Goal: Task Accomplishment & Management: Use online tool/utility

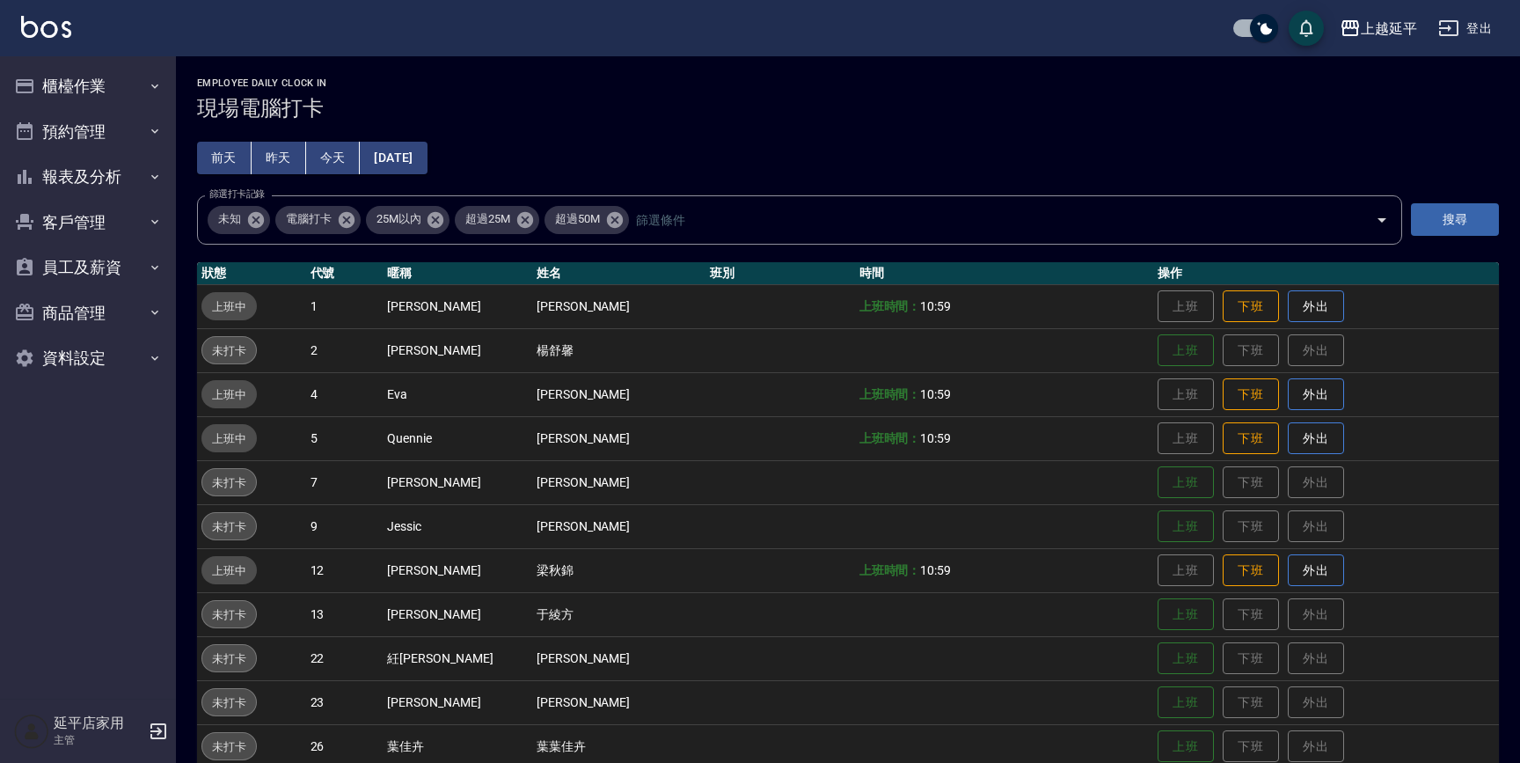
scroll to position [290, 0]
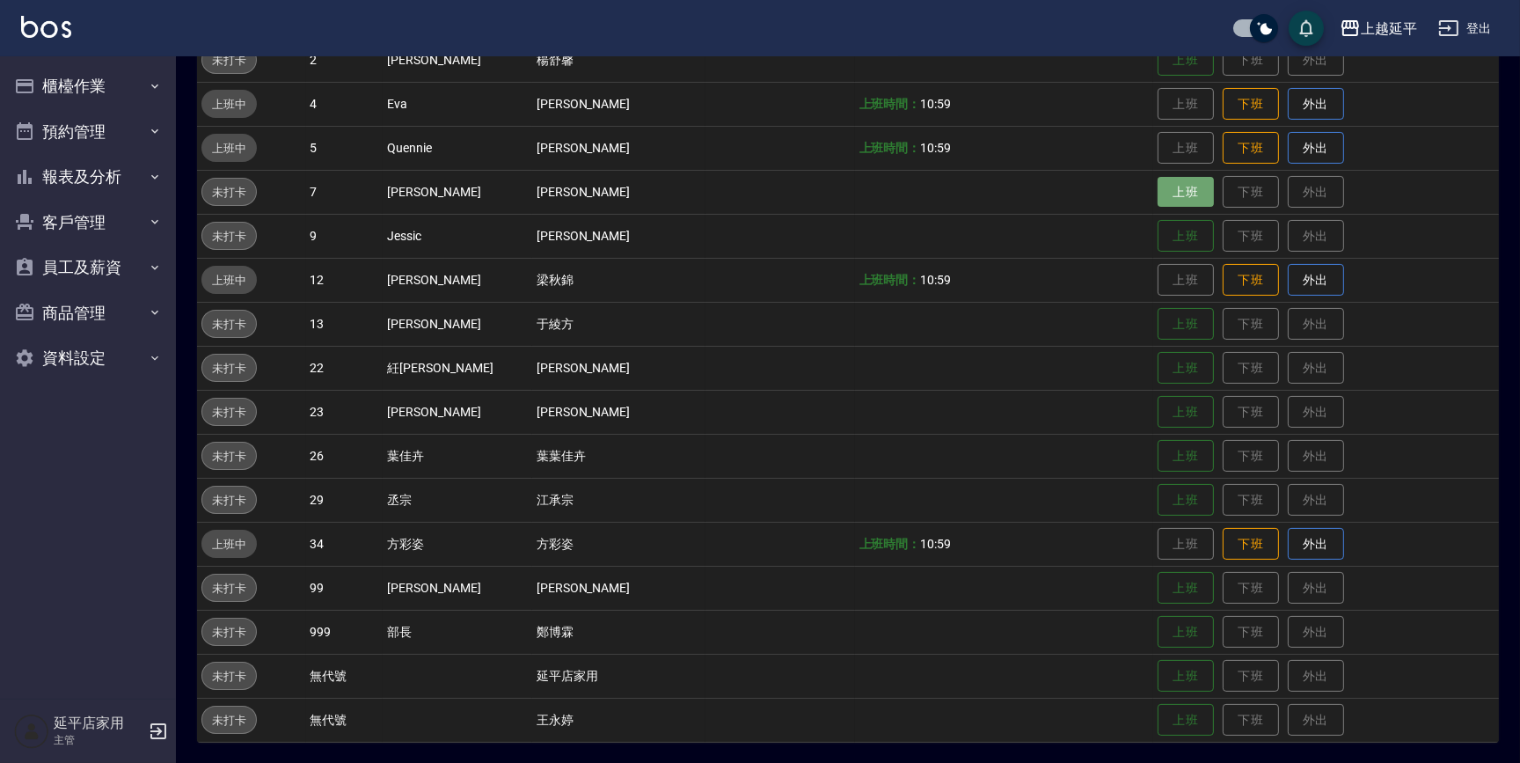
click at [1158, 193] on button "上班" at bounding box center [1186, 192] width 56 height 31
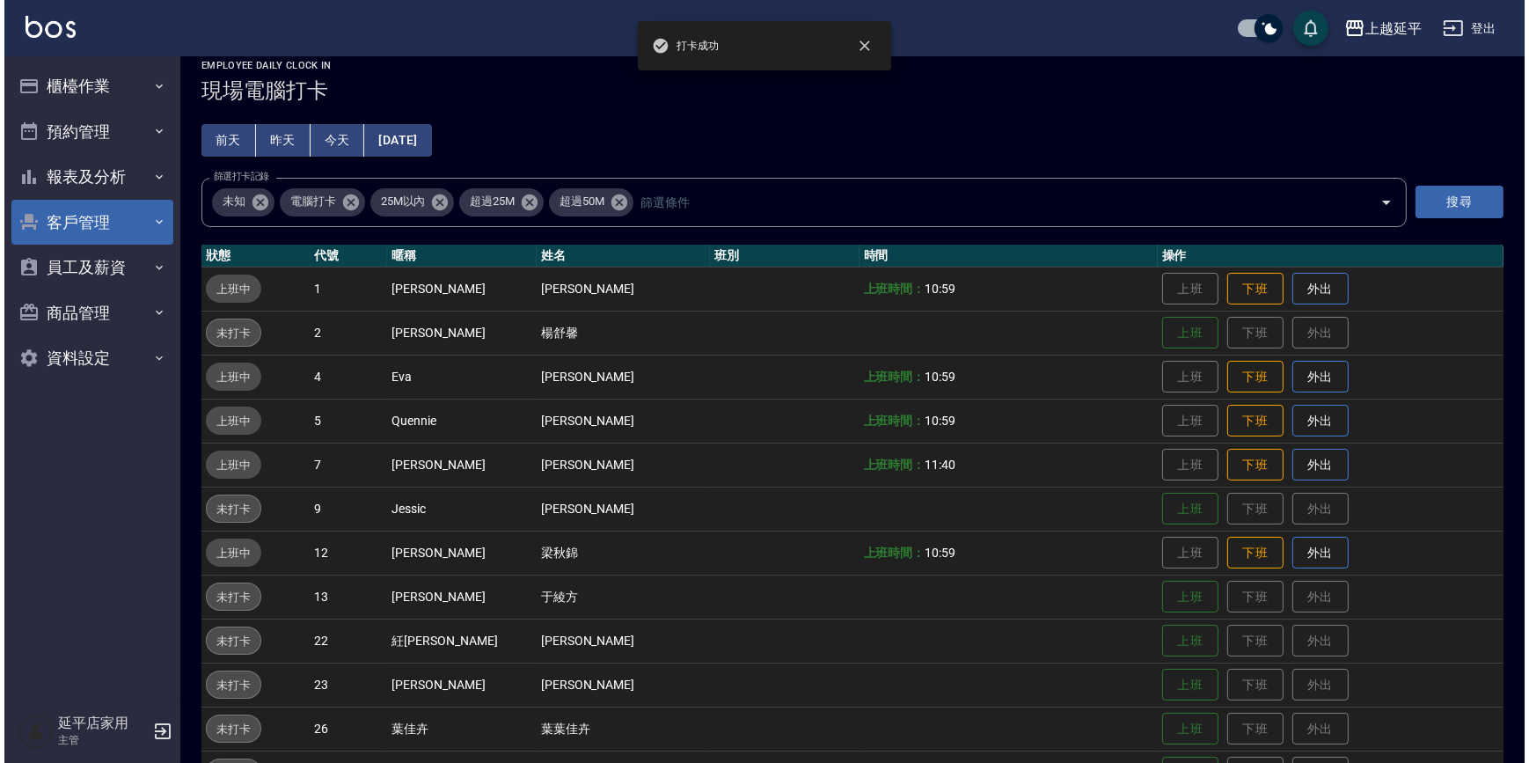
scroll to position [0, 0]
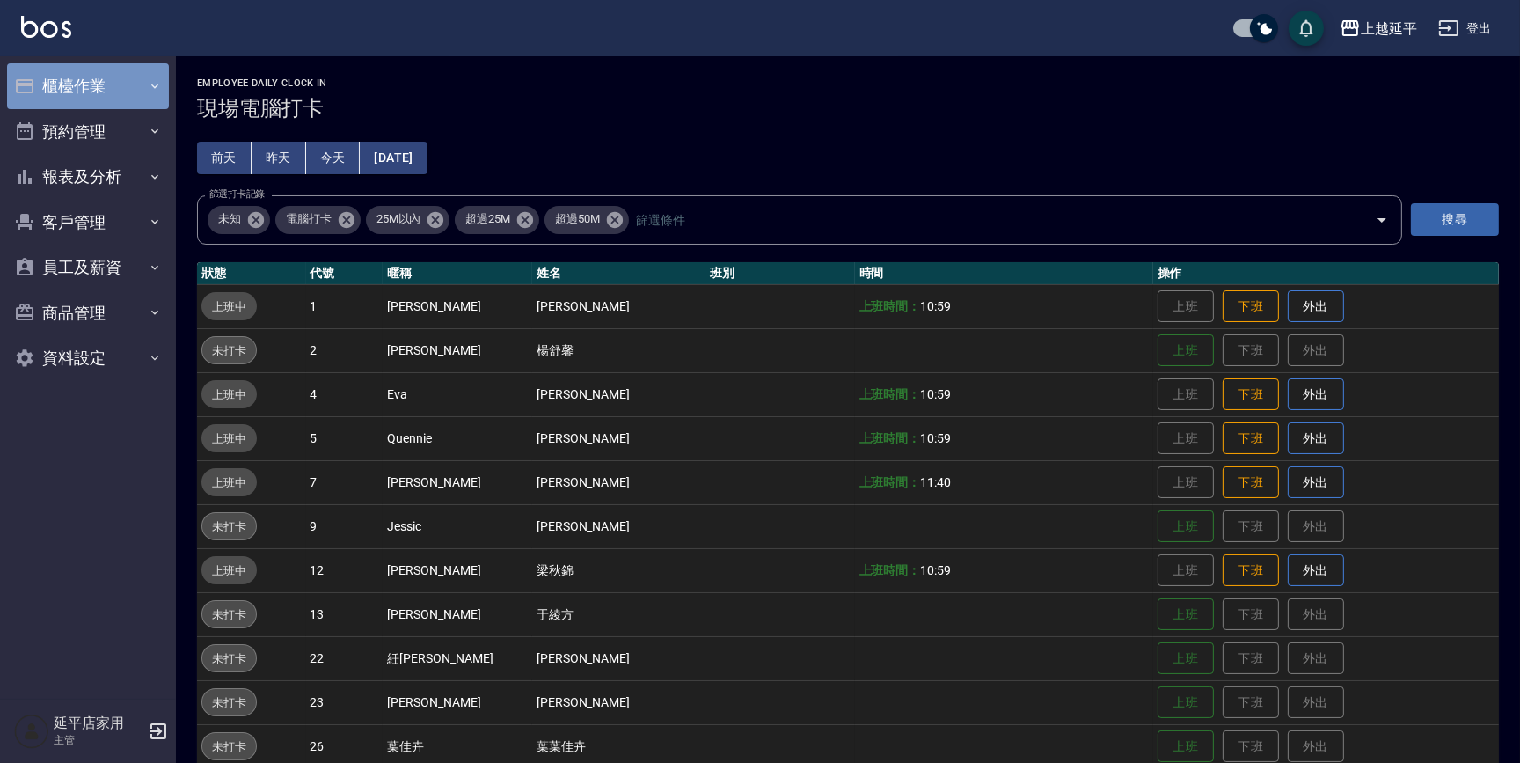
click at [78, 84] on button "櫃檯作業" at bounding box center [88, 86] width 162 height 46
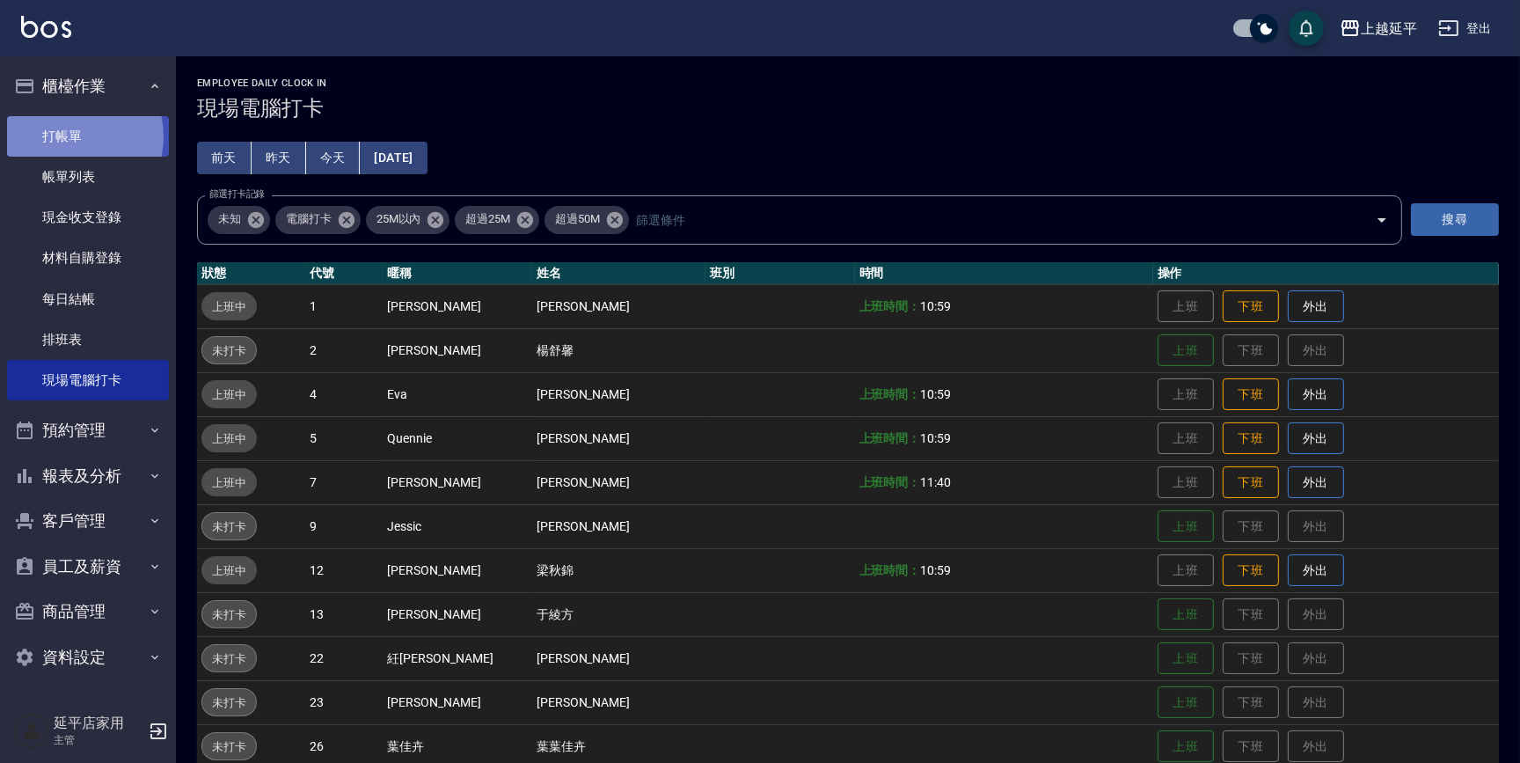
click at [71, 136] on link "打帳單" at bounding box center [88, 136] width 162 height 40
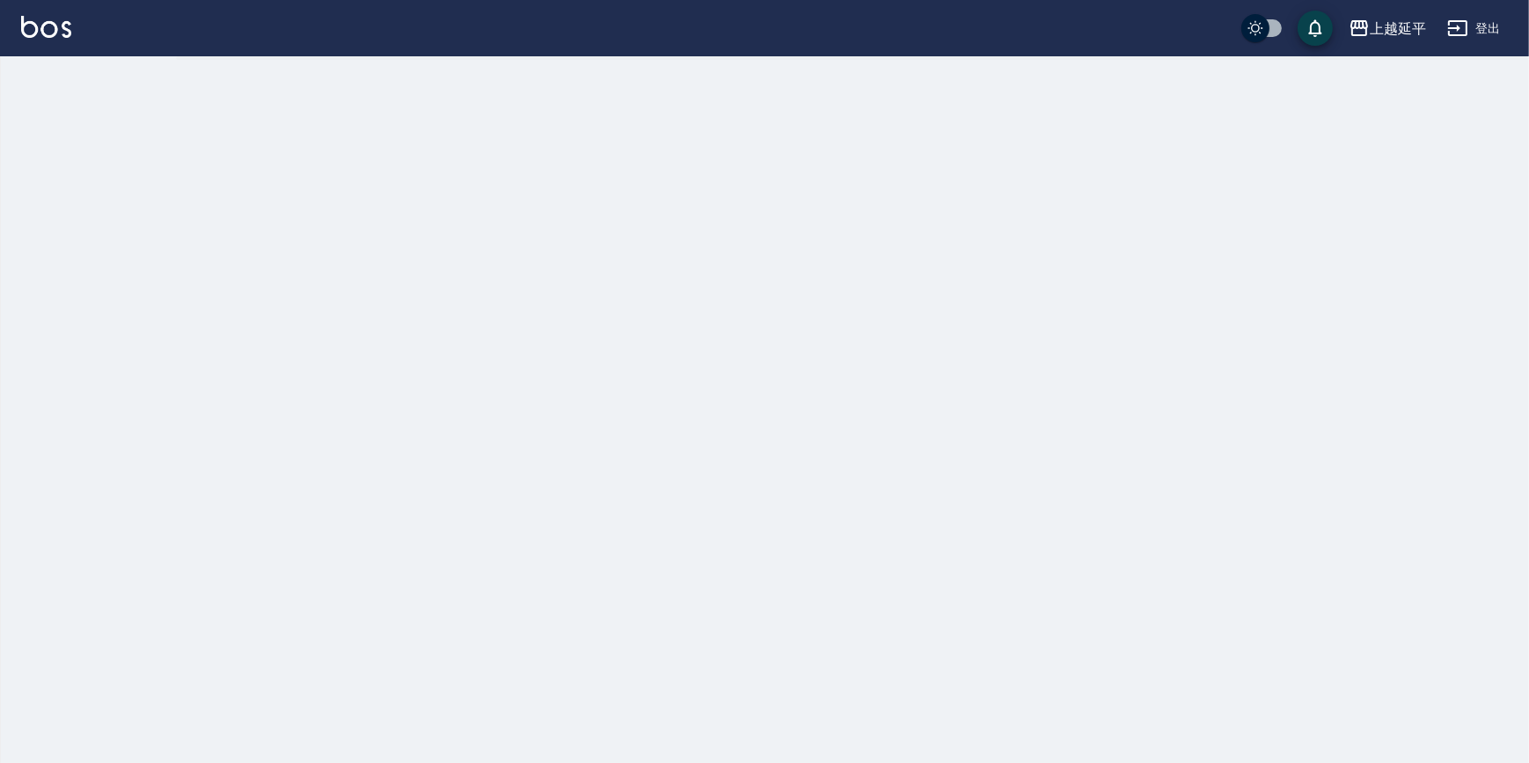
checkbox input "true"
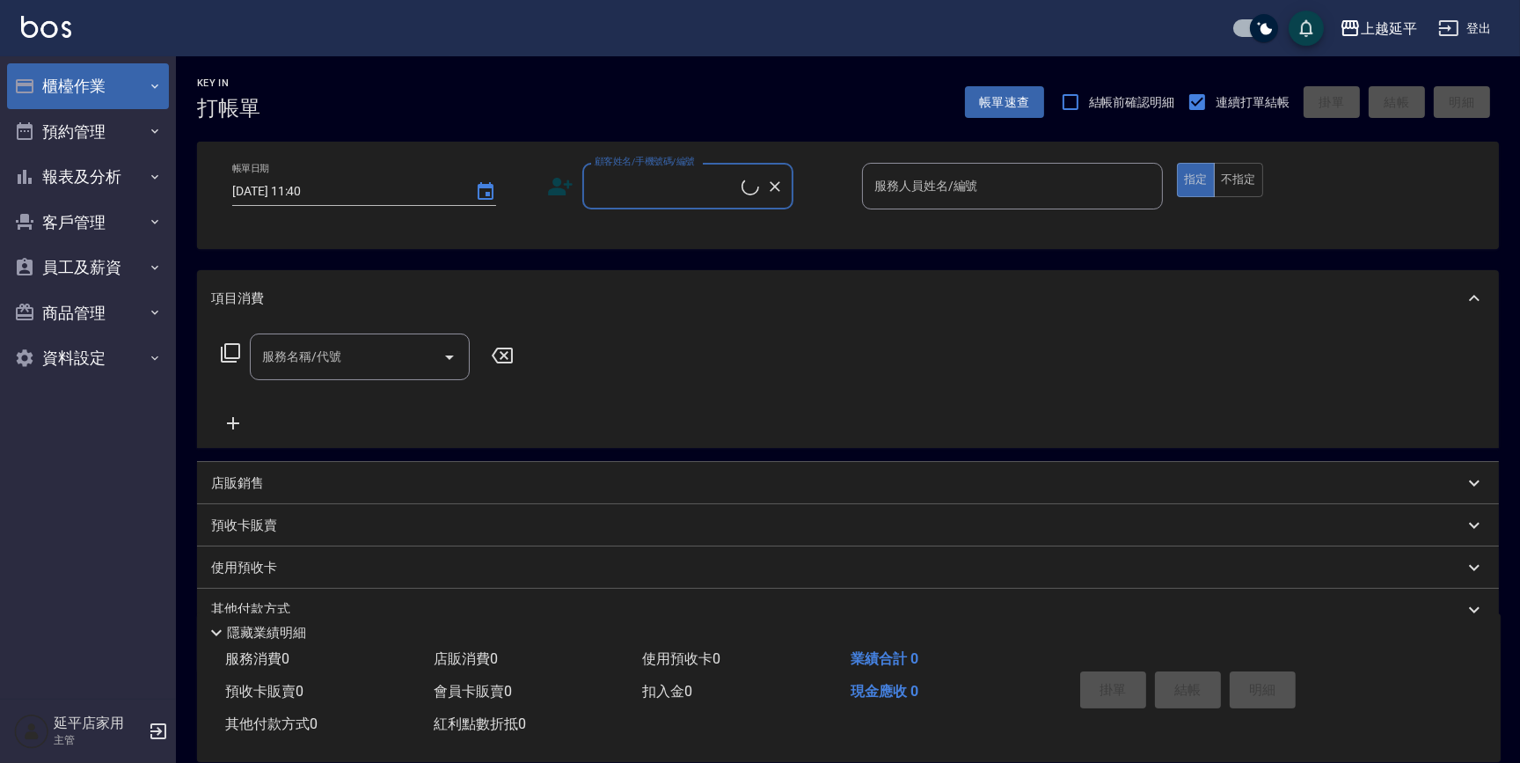
click at [93, 80] on button "櫃檯作業" at bounding box center [88, 86] width 162 height 46
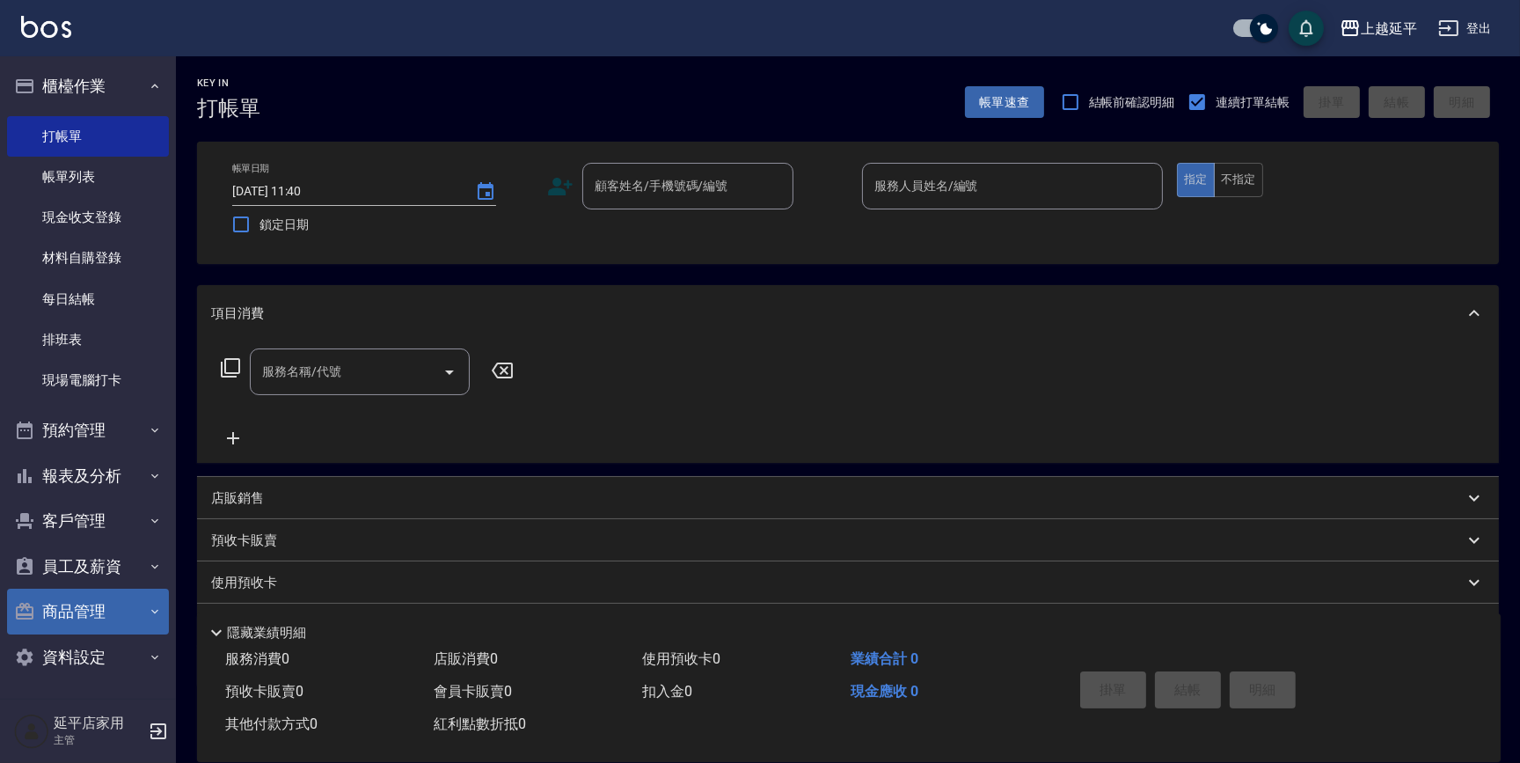
scroll to position [1, 0]
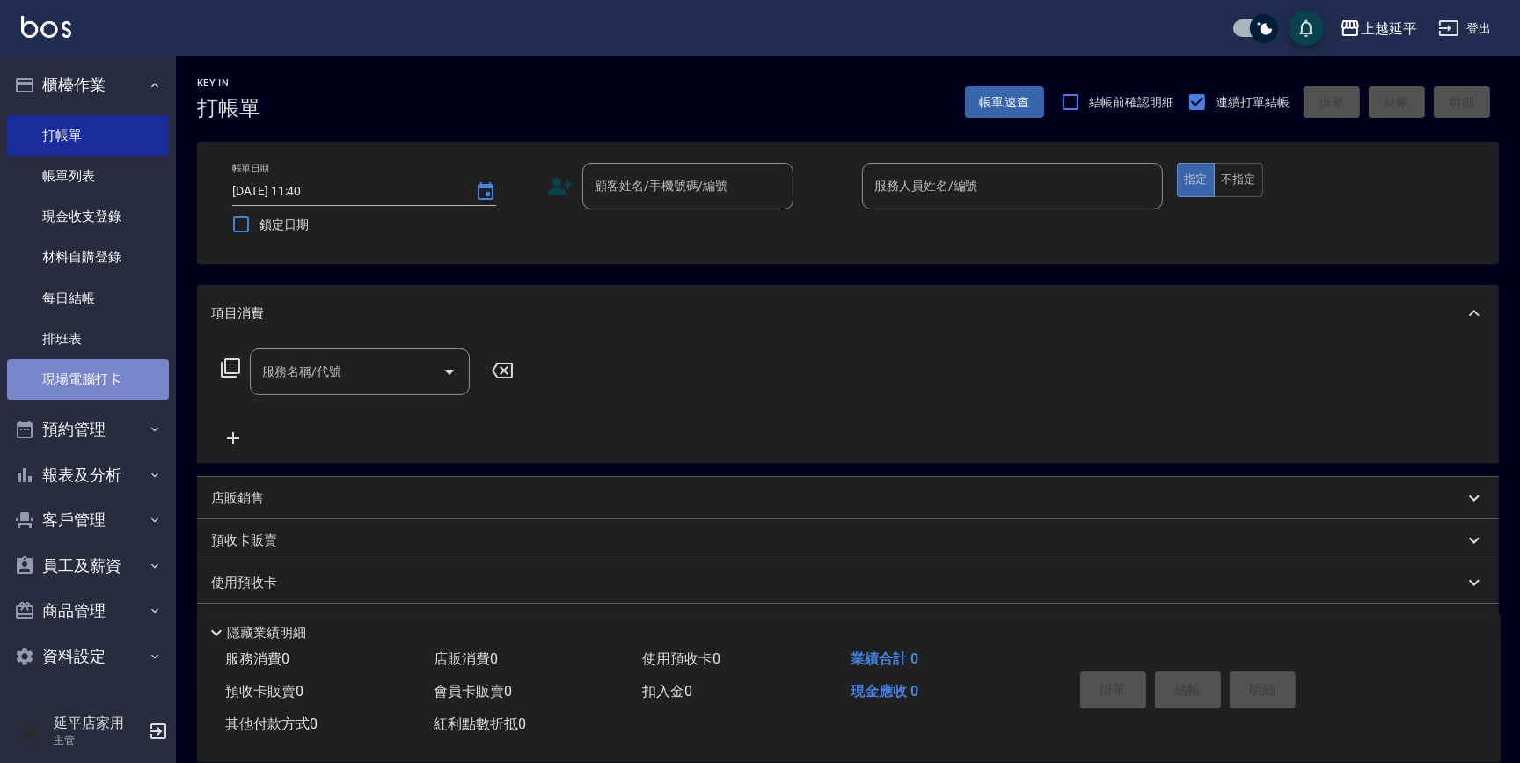
click at [109, 372] on link "現場電腦打卡" at bounding box center [88, 379] width 162 height 40
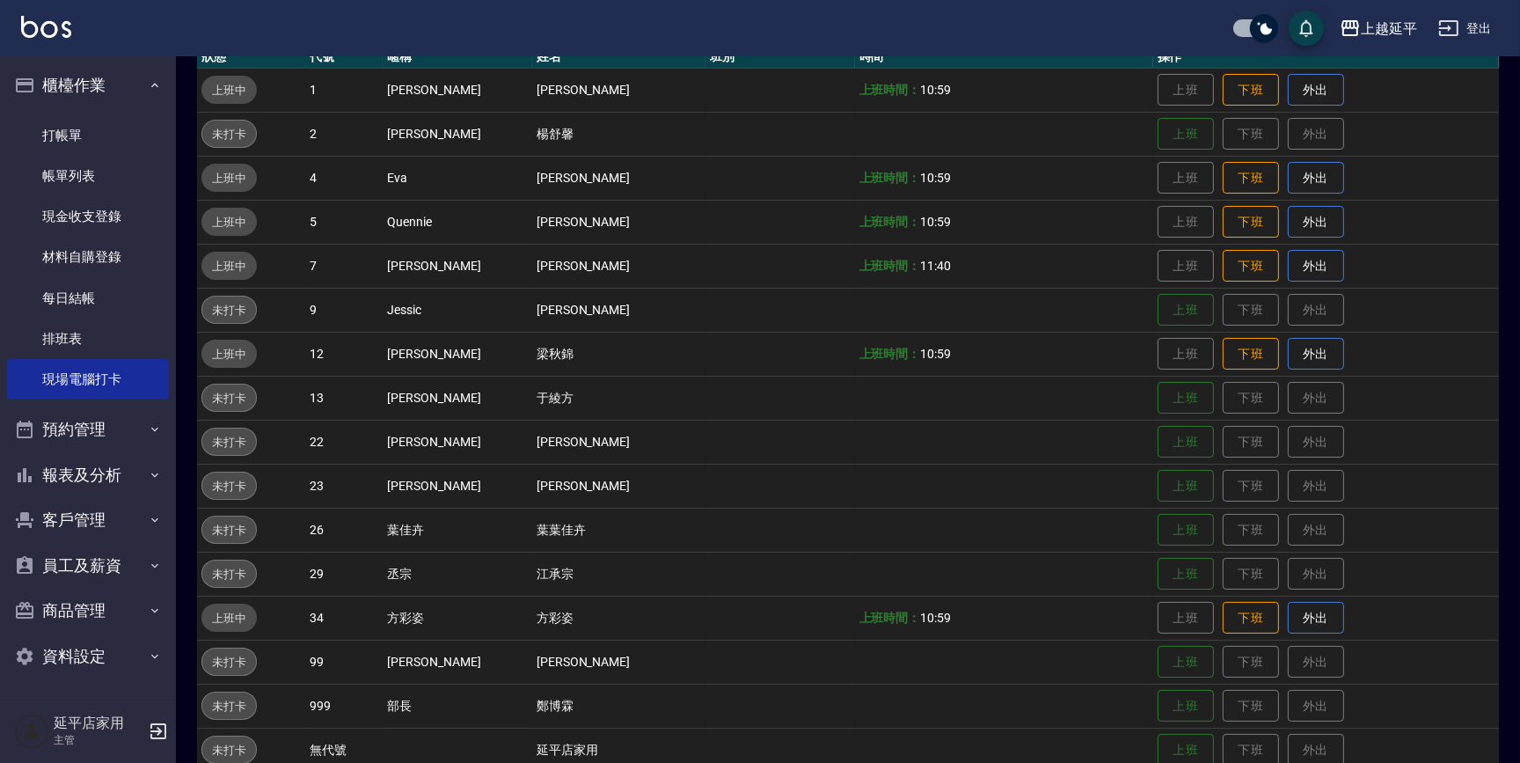
scroll to position [130, 0]
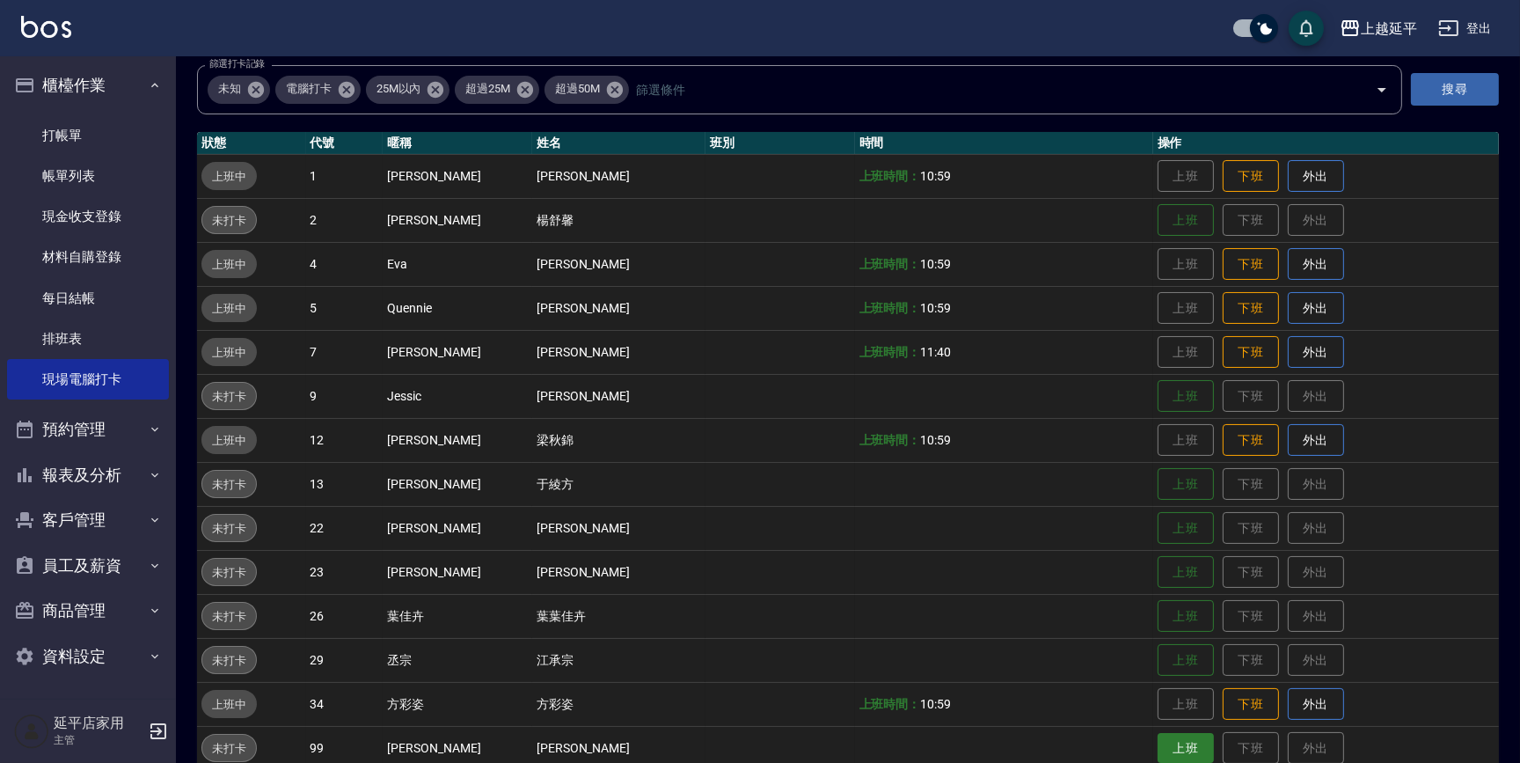
drag, startPoint x: 1156, startPoint y: 721, endPoint x: 1151, endPoint y: 743, distance: 21.8
click at [1151, 742] on tbody "上班中 1 [PERSON_NAME] [PERSON_NAME] 上班時間： 10:59 上班 下班 外出 未打卡 2 [PERSON_NAME] [PER…" at bounding box center [848, 528] width 1302 height 748
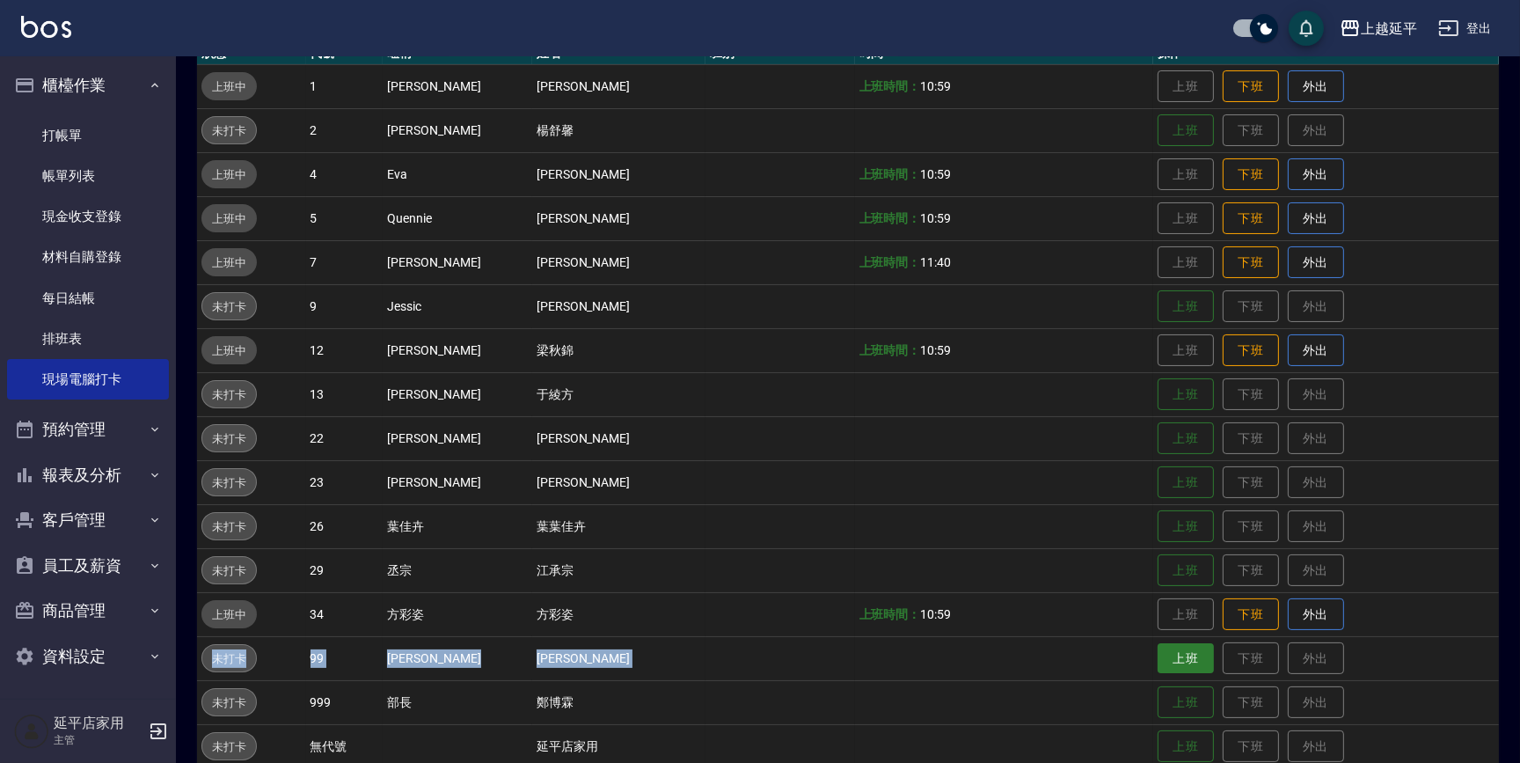
scroll to position [290, 0]
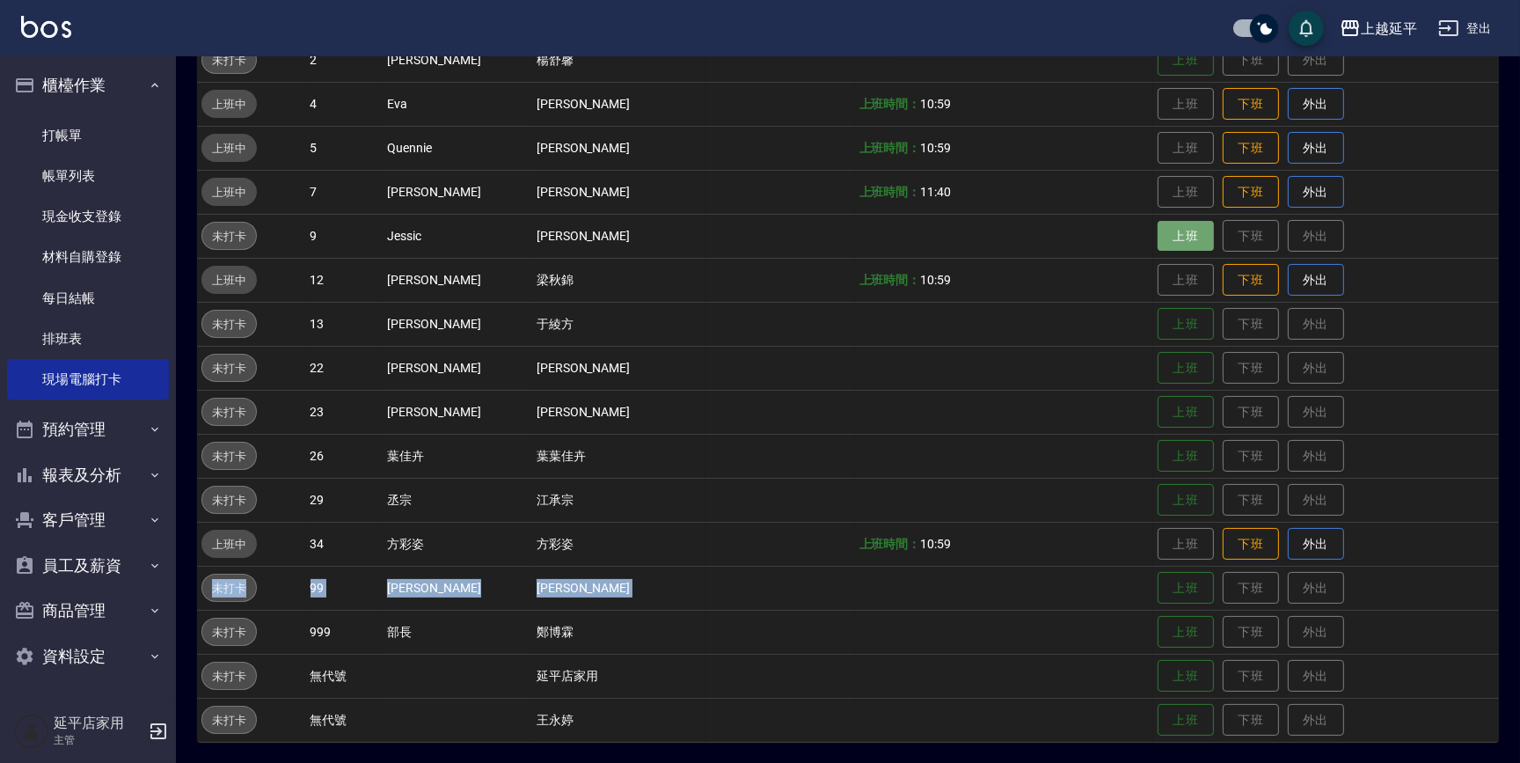
click at [1160, 238] on button "上班" at bounding box center [1186, 236] width 56 height 31
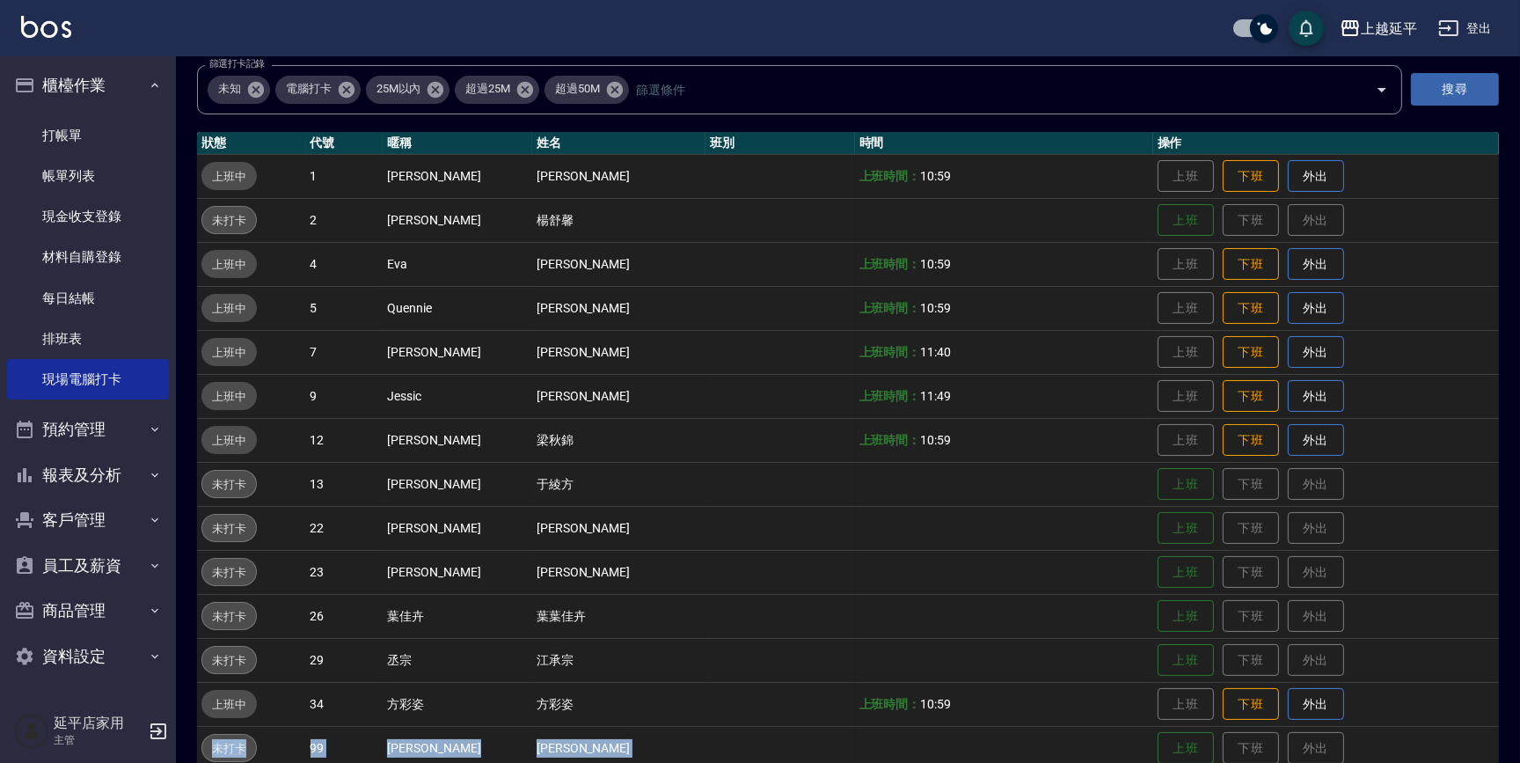
scroll to position [210, 0]
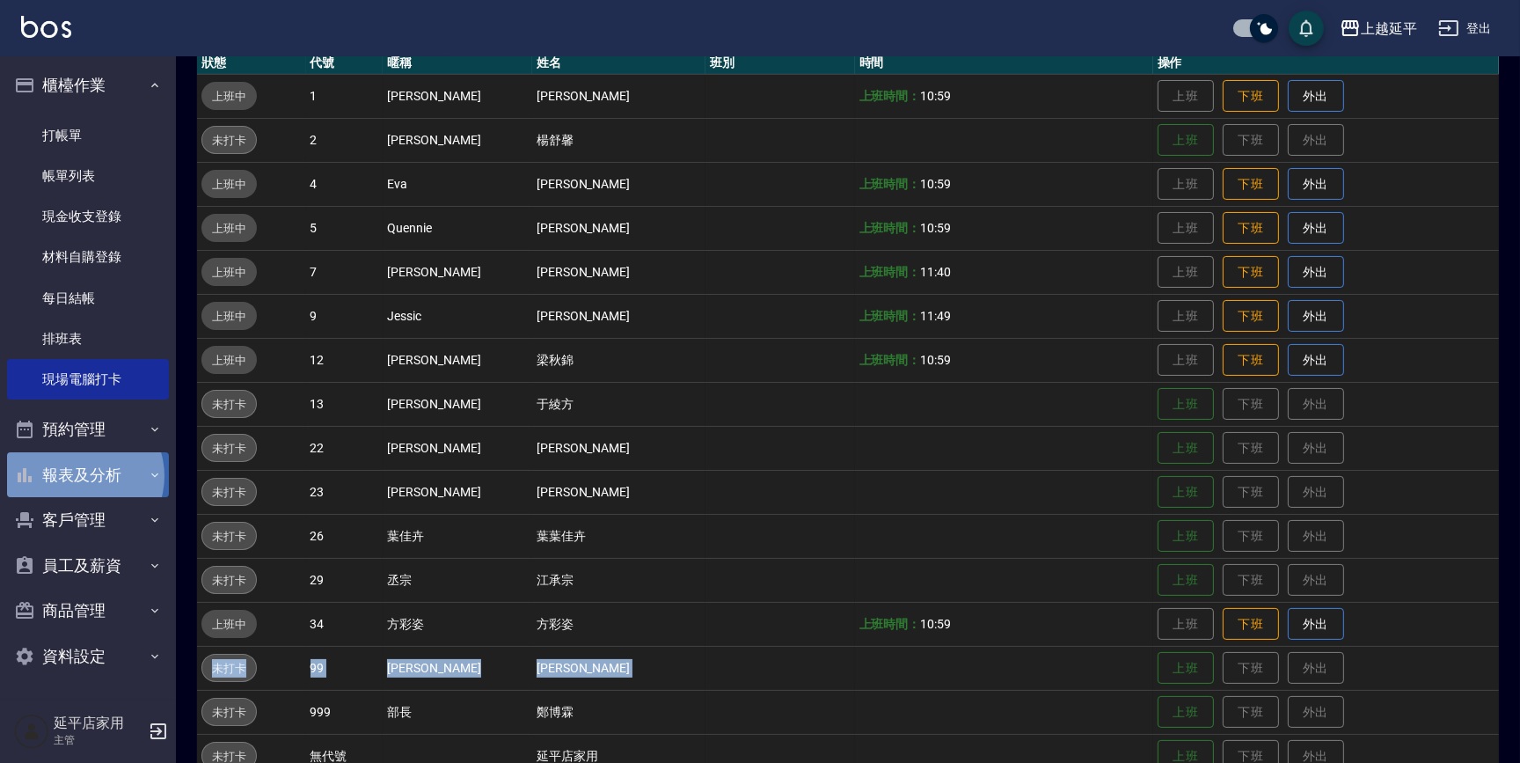
click at [80, 475] on button "報表及分析" at bounding box center [88, 475] width 162 height 46
